Goal: Task Accomplishment & Management: Use online tool/utility

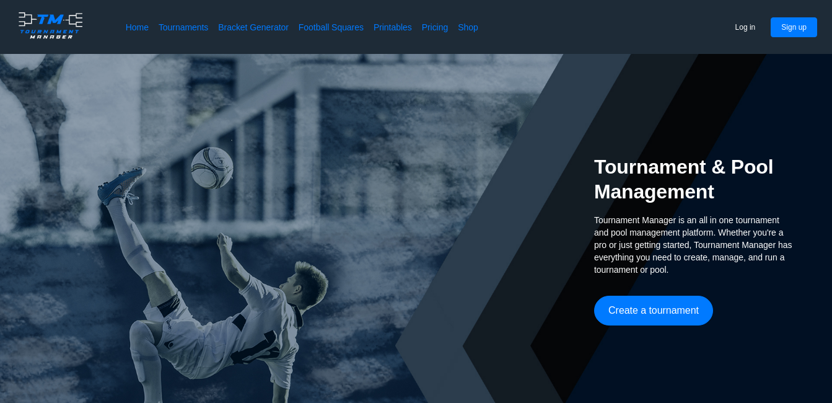
click at [512, 128] on div "Tournament & Pool Management Tournament Manager is an all in one tournament and…" at bounding box center [416, 240] width 832 height 372
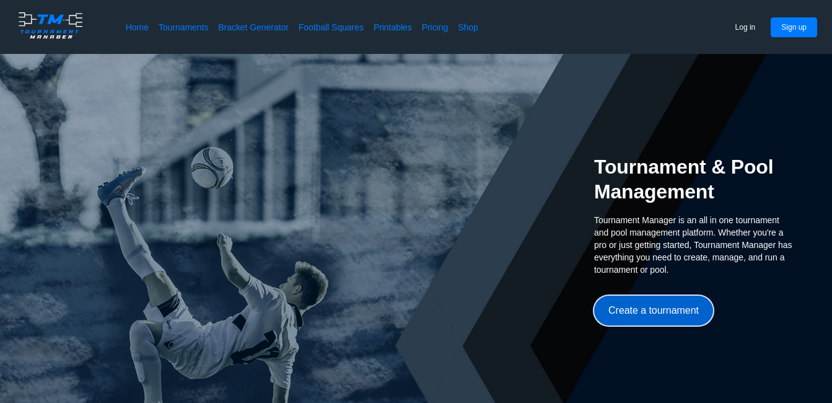
click at [645, 305] on button "Create a tournament" at bounding box center [653, 310] width 119 height 30
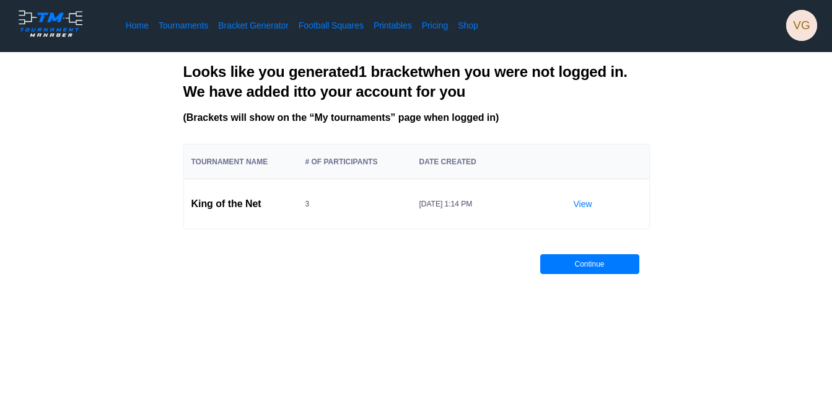
scroll to position [1, 0]
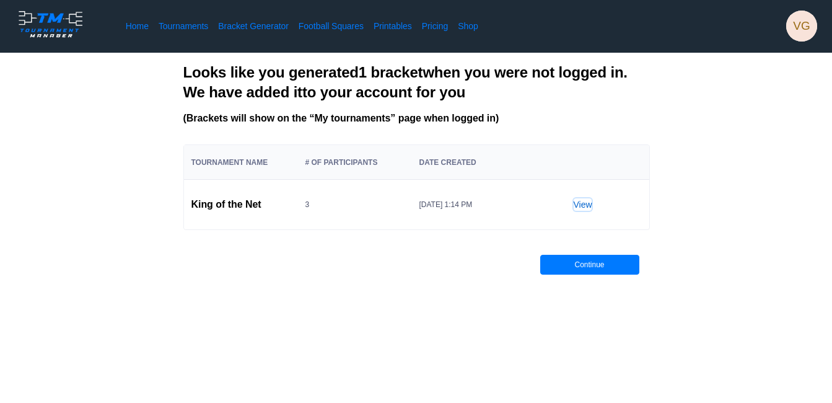
click at [575, 203] on link "View" at bounding box center [582, 204] width 19 height 12
